Goal: Check status

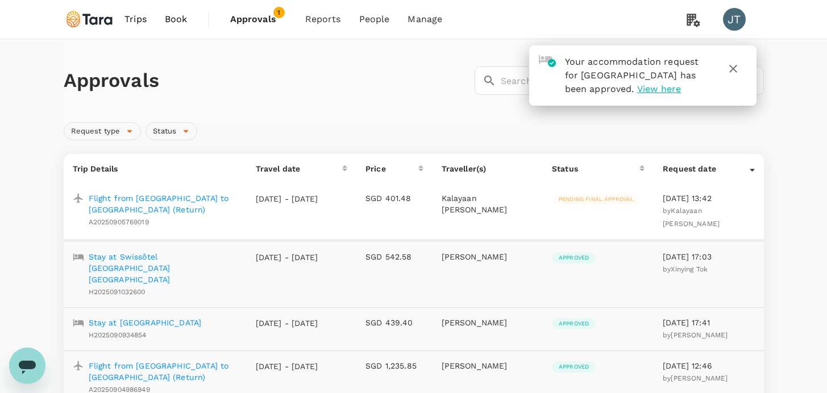
click at [737, 73] on icon "button" at bounding box center [733, 69] width 14 height 14
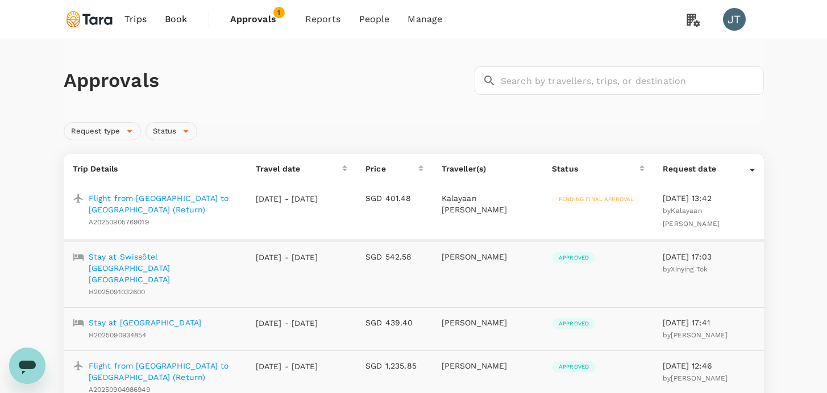
click at [285, 28] on link "Approvals 1" at bounding box center [258, 19] width 75 height 39
click at [277, 24] on span "Approvals" at bounding box center [258, 20] width 57 height 14
click at [184, 197] on p "Flight from [GEOGRAPHIC_DATA] to [GEOGRAPHIC_DATA] (Return)" at bounding box center [163, 204] width 149 height 23
